Goal: Information Seeking & Learning: Learn about a topic

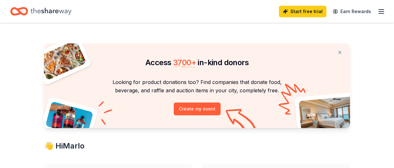
click at [383, 10] on icon "button" at bounding box center [381, 12] width 8 height 8
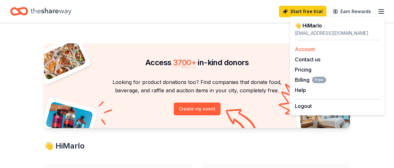
click at [317, 47] on div "Account" at bounding box center [337, 49] width 85 height 8
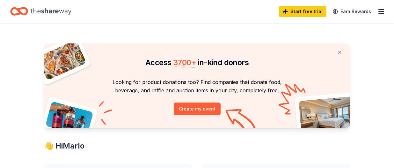
click at [381, 12] on icon "button" at bounding box center [381, 12] width 8 height 8
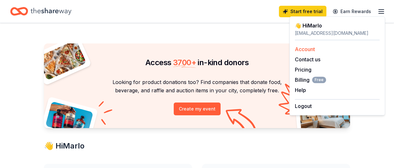
click at [306, 48] on link "Account" at bounding box center [305, 49] width 20 height 6
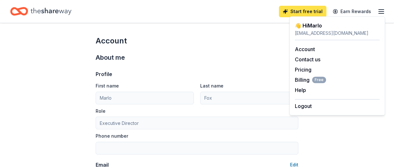
click at [301, 11] on link "Start free trial" at bounding box center [303, 11] width 48 height 11
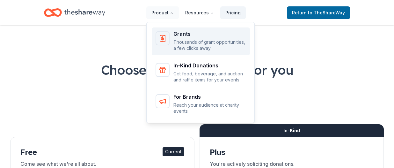
click at [186, 35] on div "Grants" at bounding box center [209, 33] width 73 height 5
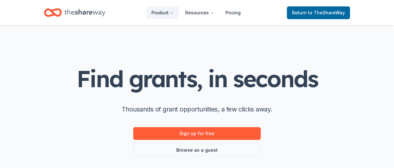
click at [91, 10] on icon "Home" at bounding box center [84, 12] width 41 height 13
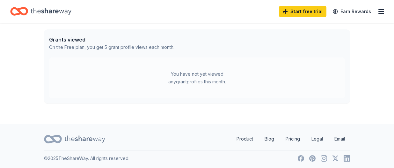
scroll to position [356, 0]
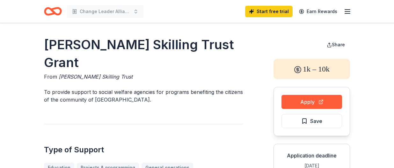
scroll to position [7, 0]
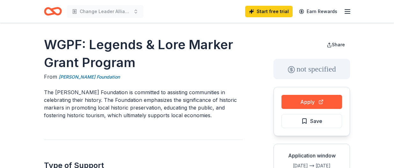
click at [57, 11] on icon "Home" at bounding box center [53, 11] width 18 height 15
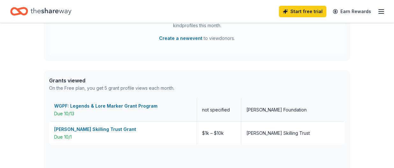
scroll to position [339, 0]
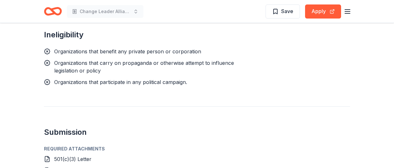
scroll to position [434, 0]
